Goal: Information Seeking & Learning: Learn about a topic

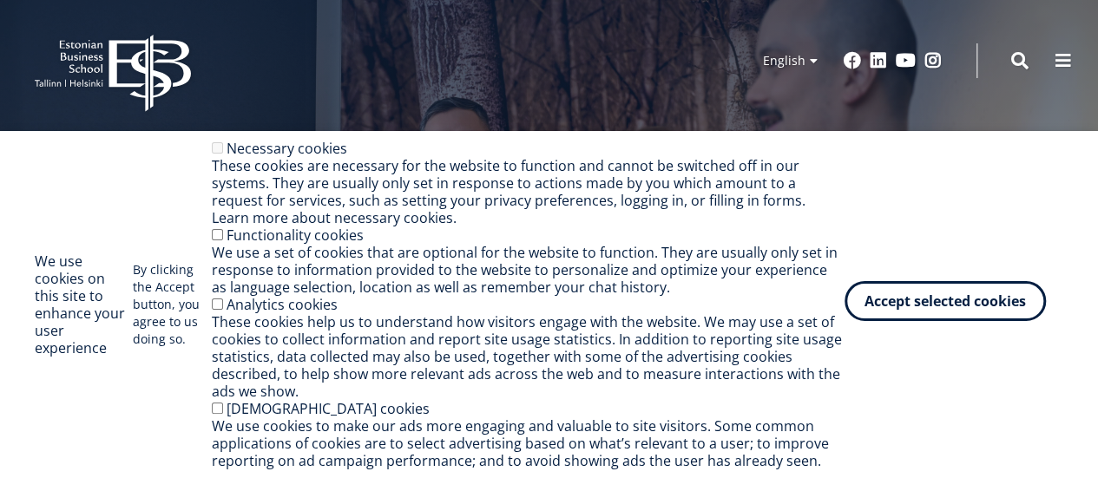
click at [1010, 307] on button "Accept selected cookies" at bounding box center [944, 301] width 201 height 40
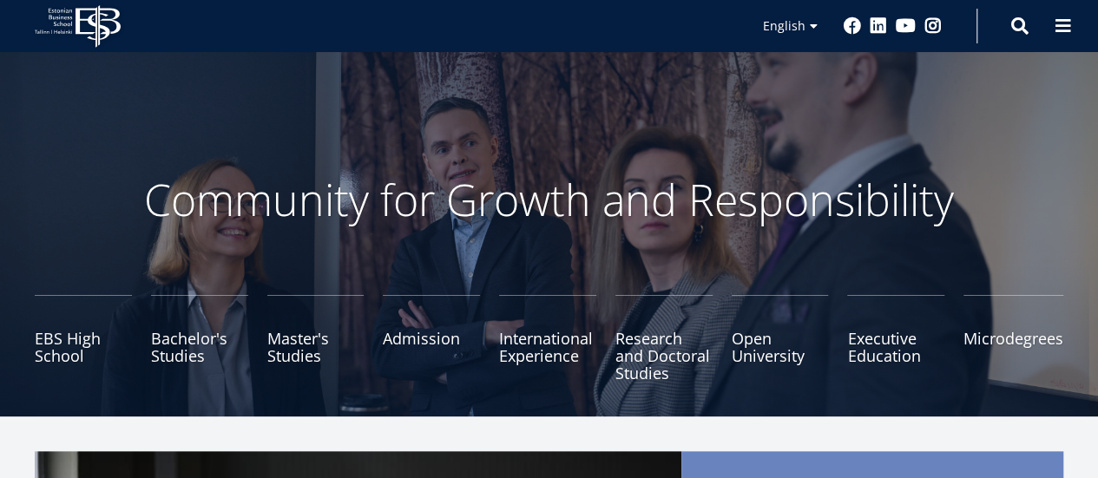
scroll to position [102, 0]
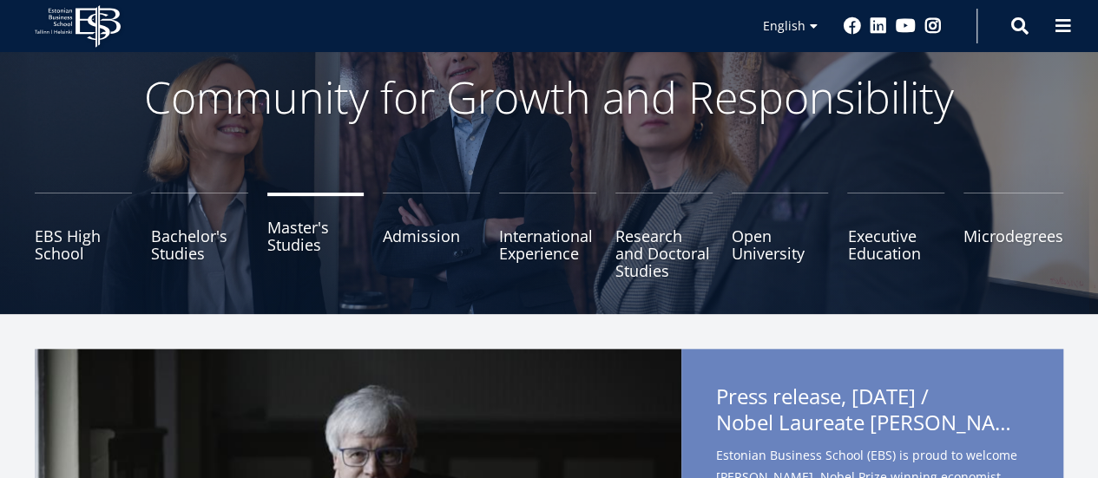
click at [293, 241] on link "Master's Studies" at bounding box center [315, 236] width 97 height 87
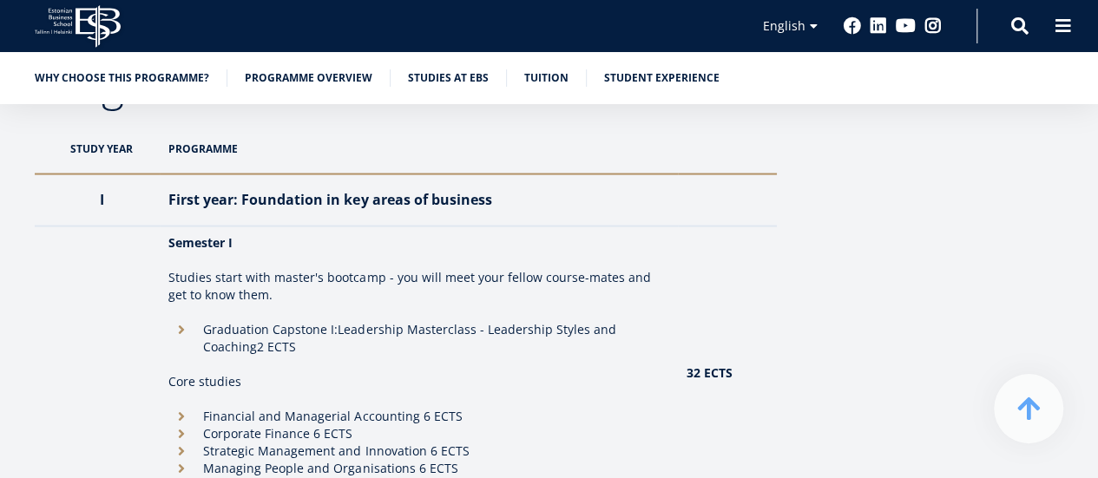
scroll to position [1656, 0]
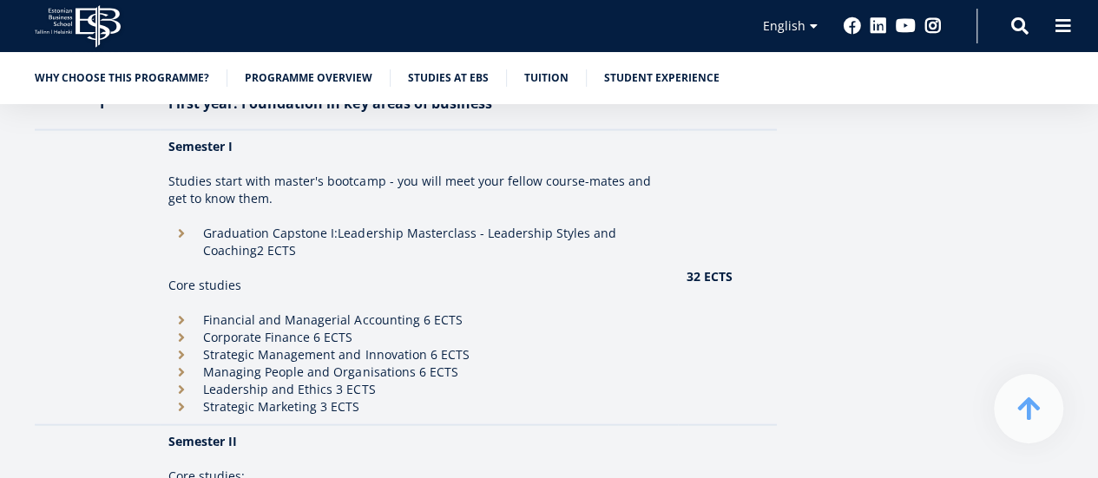
click at [366, 356] on li "Strategic Management and Innovation 6 ECTS" at bounding box center [418, 354] width 501 height 17
click at [374, 370] on li "Managing People and Organisations 6 ECTS" at bounding box center [418, 372] width 501 height 17
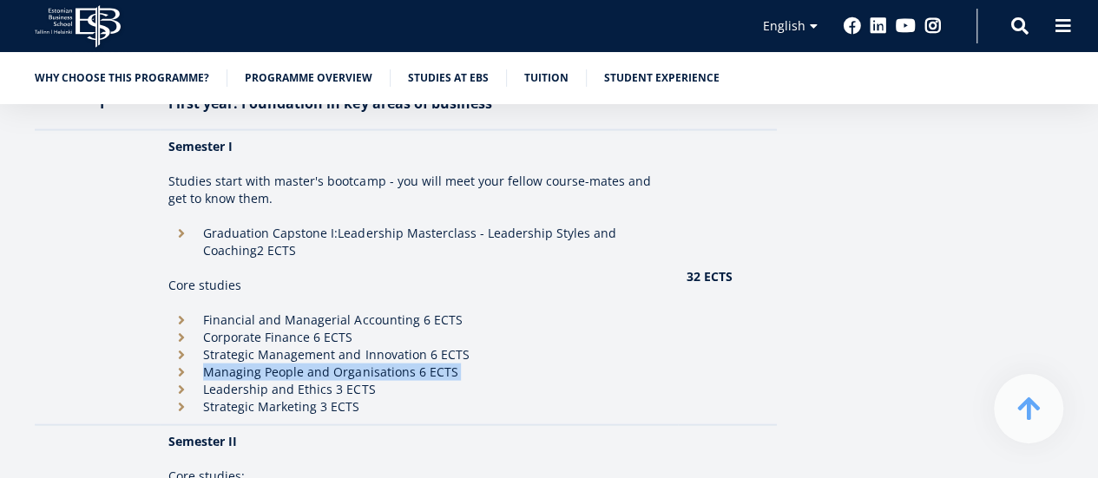
click at [374, 370] on li "Managing People and Organisations 6 ECTS" at bounding box center [418, 372] width 501 height 17
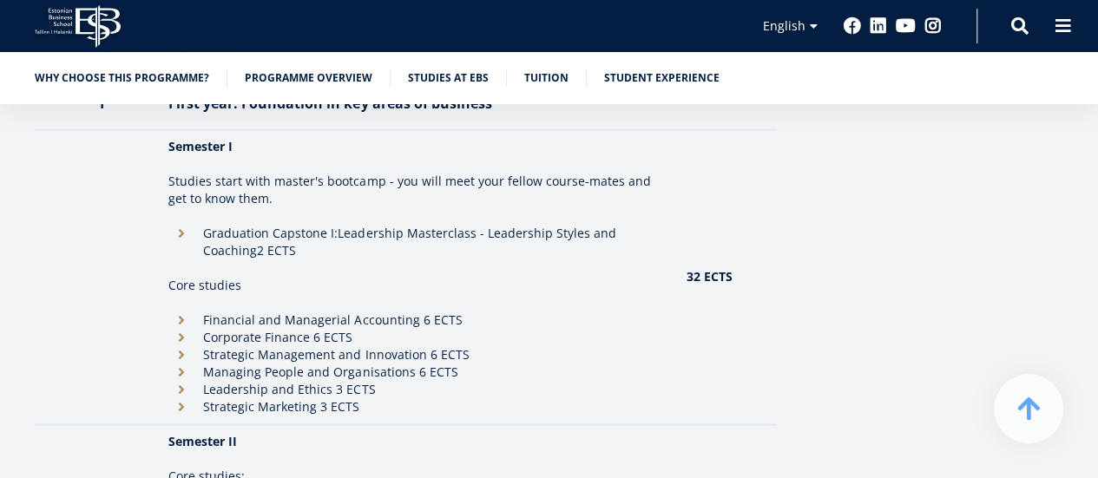
click at [320, 391] on li "Leadership and Ethics 3 ECTS" at bounding box center [418, 389] width 501 height 17
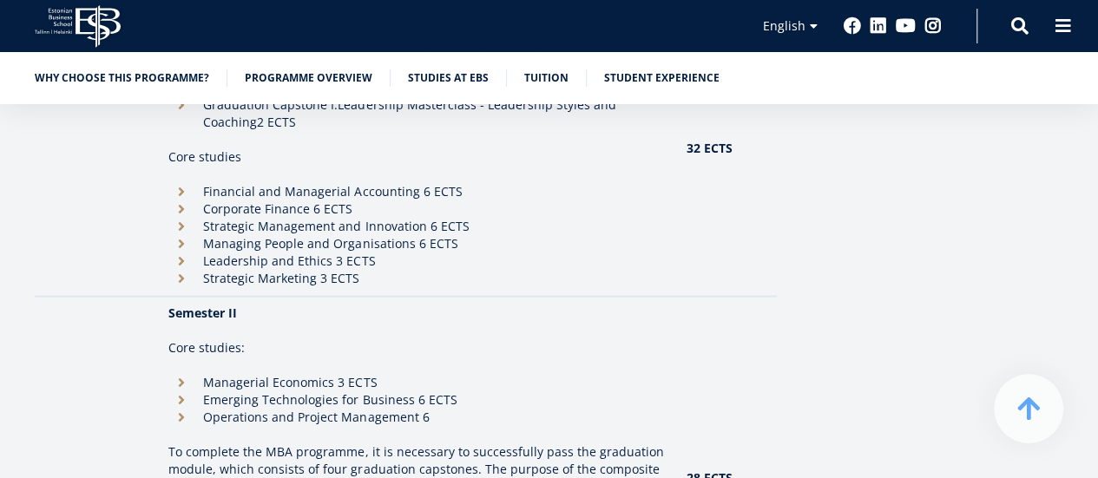
scroll to position [1805, 0]
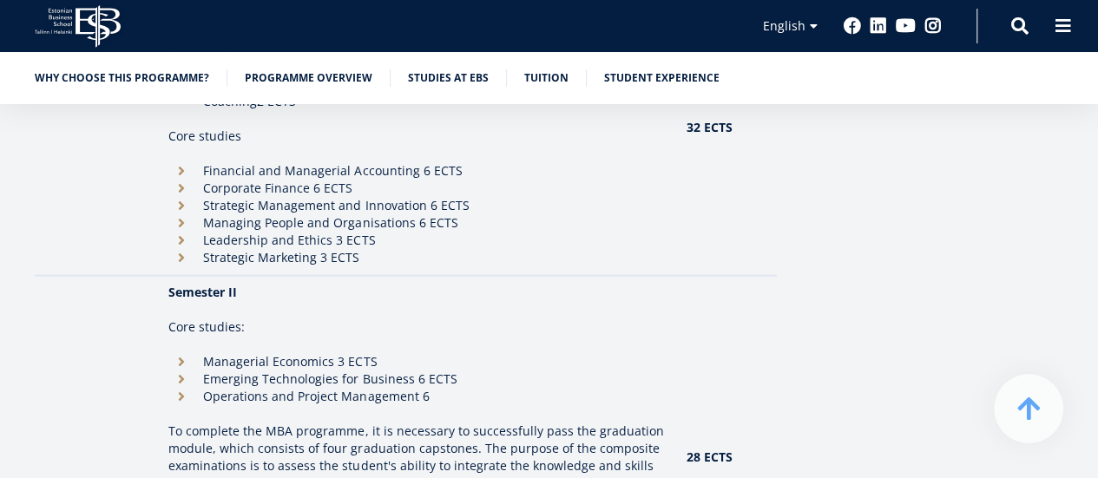
click at [314, 377] on li "Emerging Technologies for Business 6 ECTS" at bounding box center [418, 378] width 501 height 17
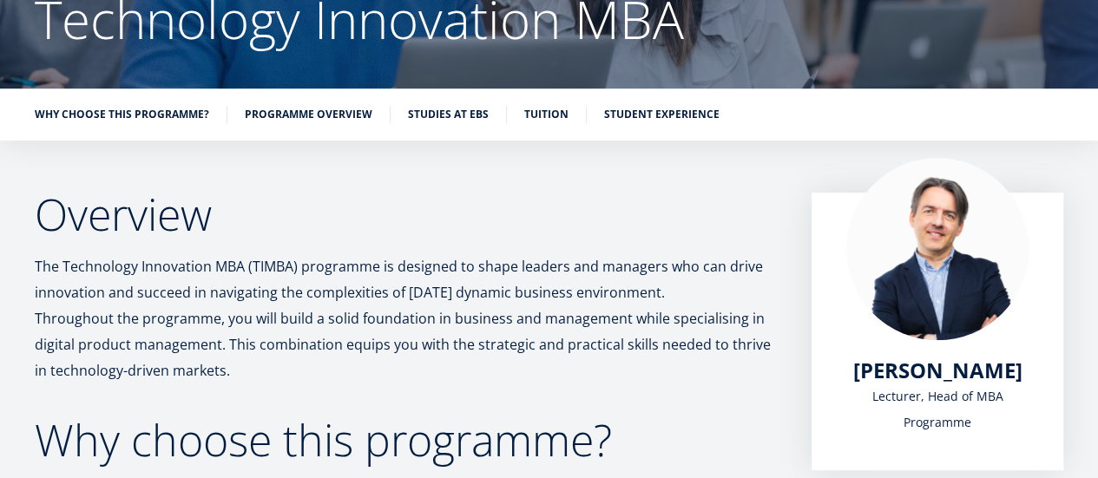
scroll to position [0, 0]
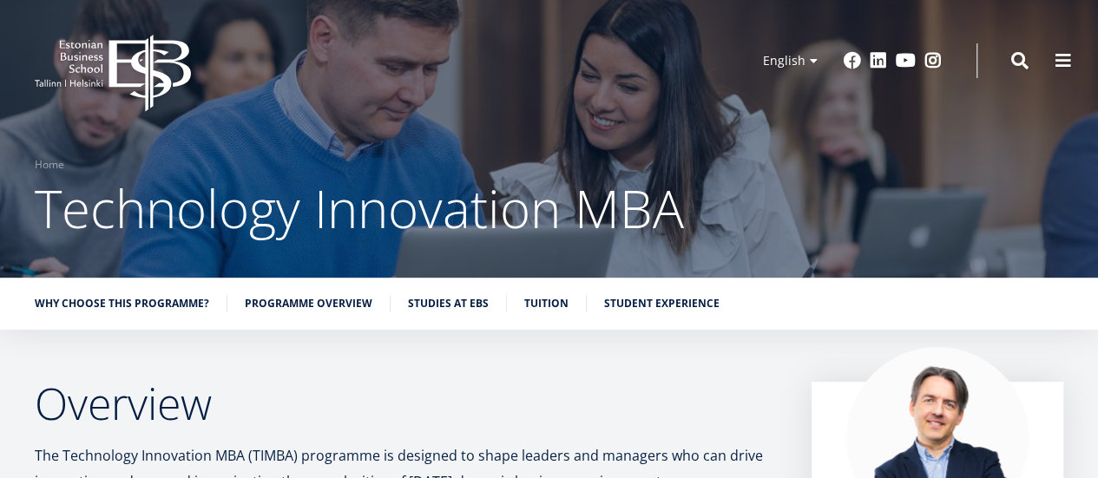
click at [135, 77] on icon "EBS Logo Created with Sketch." at bounding box center [113, 73] width 156 height 77
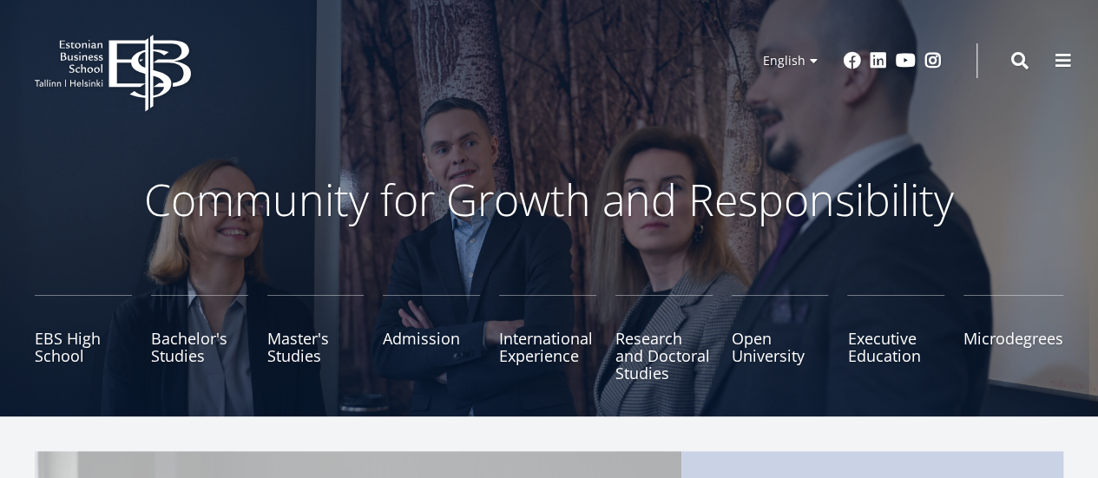
scroll to position [69, 0]
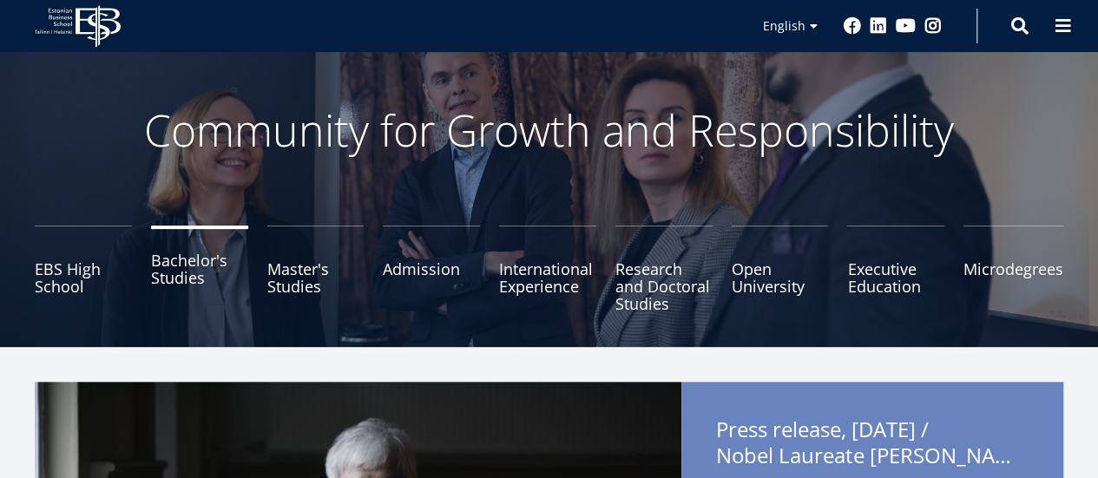
click at [190, 260] on link "Bachelor's Studies" at bounding box center [199, 269] width 97 height 87
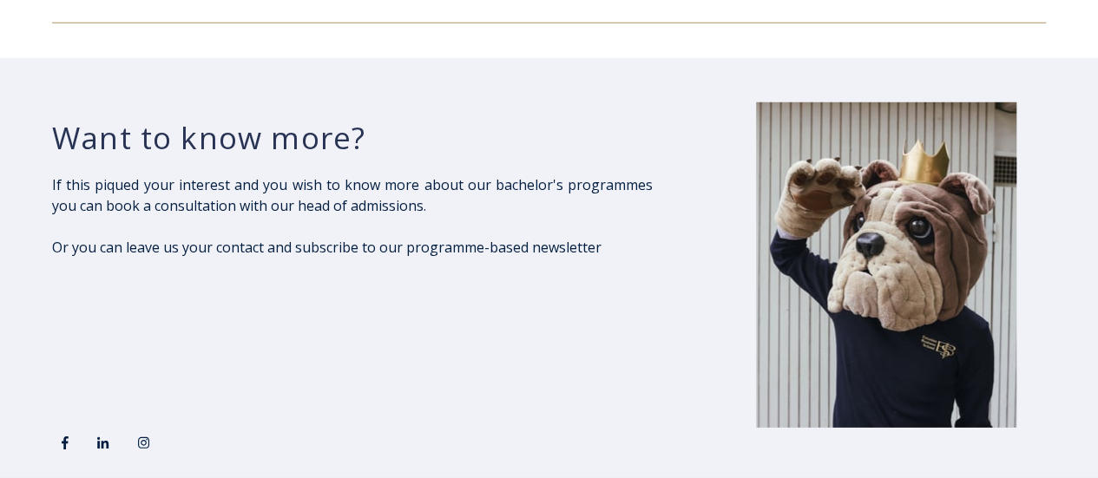
scroll to position [2481, 0]
